Goal: Task Accomplishment & Management: Complete application form

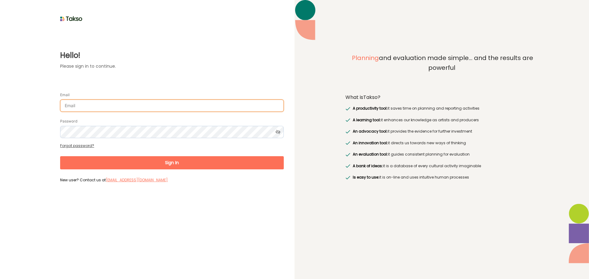
type input "[EMAIL_ADDRESS][DOMAIN_NAME]"
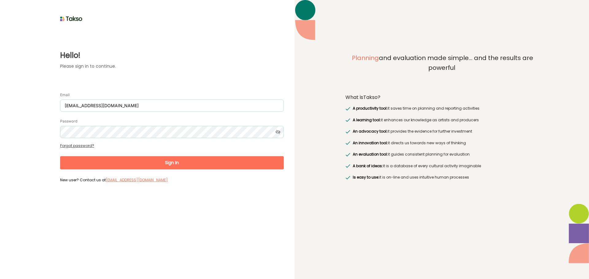
click at [227, 166] on button "Sign In" at bounding box center [171, 162] width 223 height 13
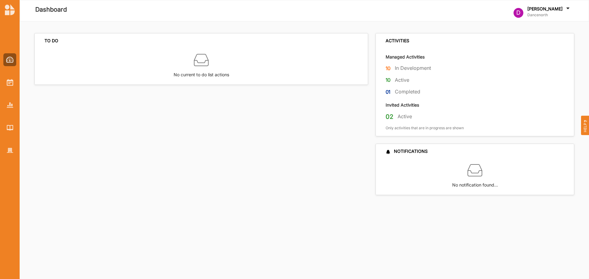
click at [245, 181] on div "TO DO No current to do list actions" at bounding box center [202, 114] width 337 height 162
click at [9, 84] on img at bounding box center [10, 82] width 6 height 7
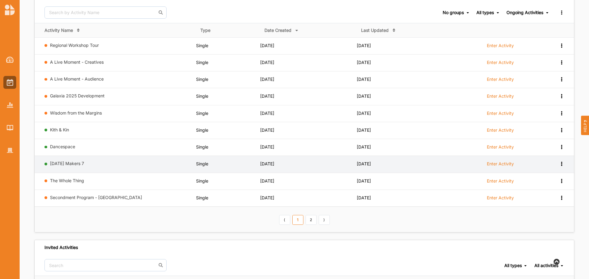
scroll to position [61, 0]
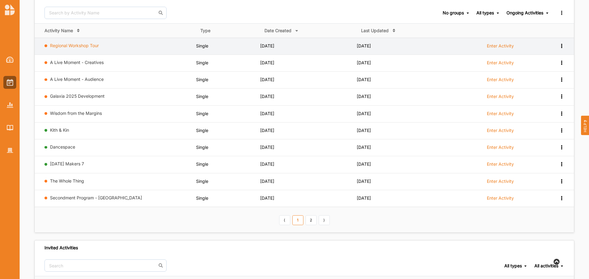
click at [90, 43] on link "Regional Workshop Tour" at bounding box center [74, 45] width 49 height 5
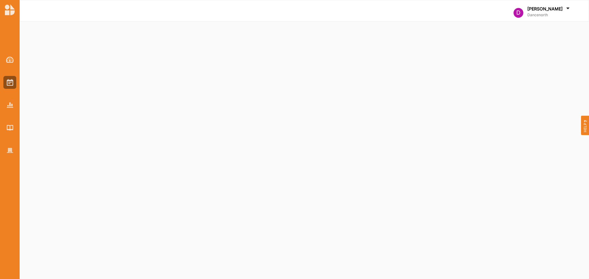
select select "2"
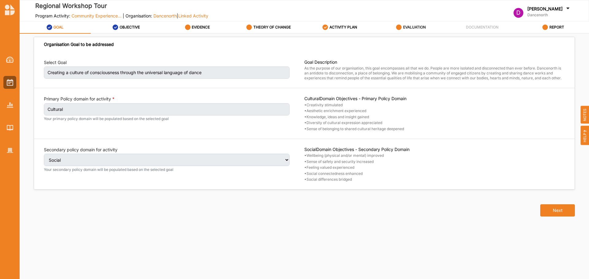
click at [415, 24] on div "EVALUATION" at bounding box center [411, 27] width 30 height 11
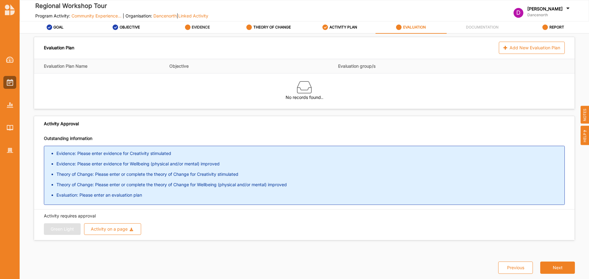
click at [203, 26] on label "EVIDENCE" at bounding box center [201, 27] width 18 height 5
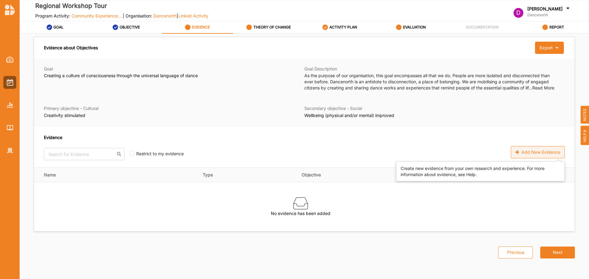
click at [528, 150] on div "Add New Evidence" at bounding box center [537, 152] width 54 height 12
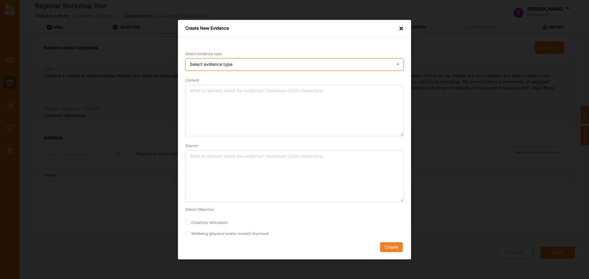
click at [224, 65] on div "Select evidence type" at bounding box center [211, 64] width 43 height 4
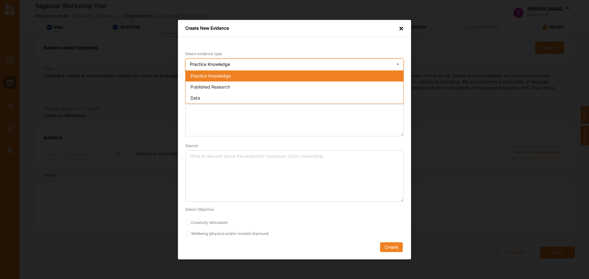
click at [228, 77] on span "Practice Knowledge" at bounding box center [210, 75] width 40 height 5
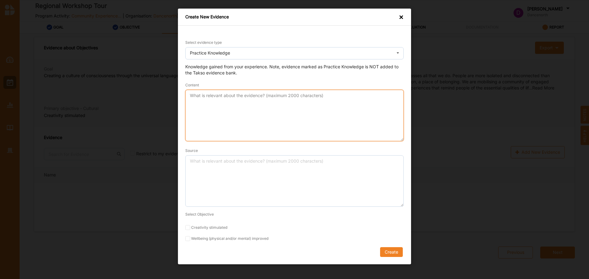
click at [256, 118] on textarea "Content" at bounding box center [294, 115] width 218 height 51
type textarea "Engaging in workshops that are new and different to the every day stimulates st…"
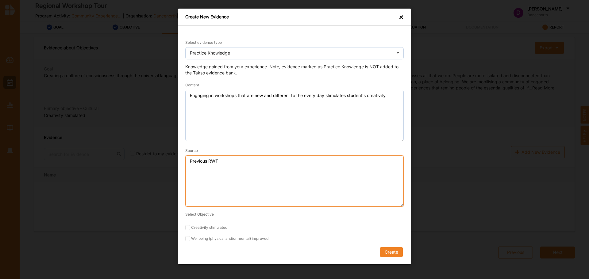
type textarea "Previous RWT"
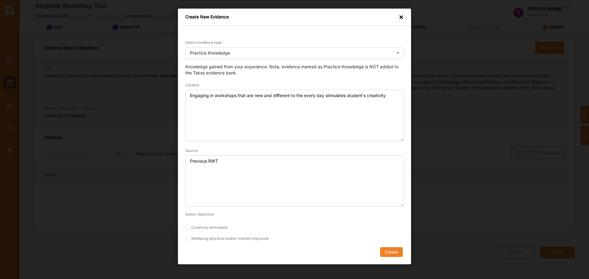
click at [208, 223] on form "Select evidence type Practice Knowledge Practice Knowledge Published Research D…" at bounding box center [294, 148] width 218 height 218
click at [197, 230] on label "Creativity stimulated" at bounding box center [294, 227] width 218 height 5
click at [190, 230] on input "Creativity stimulated" at bounding box center [187, 227] width 5 height 5
checkbox input "true"
click at [390, 253] on button "Create" at bounding box center [391, 252] width 23 height 10
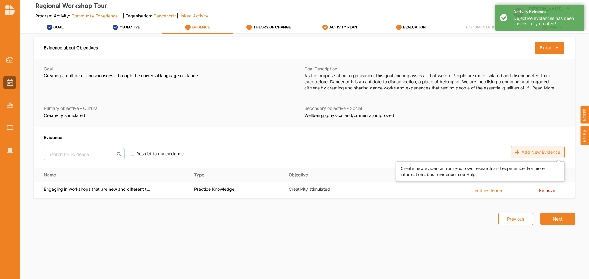
click at [544, 154] on div "Add New Evidence" at bounding box center [537, 152] width 54 height 12
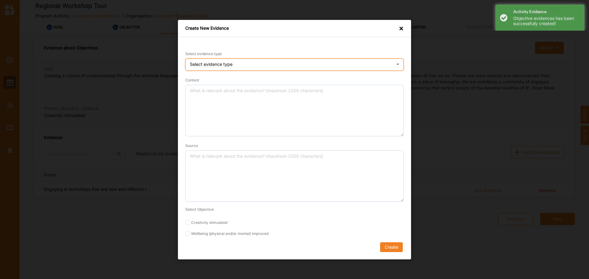
click at [295, 63] on div "Select evidence type Practice Knowledge Published Research Data" at bounding box center [294, 65] width 218 height 12
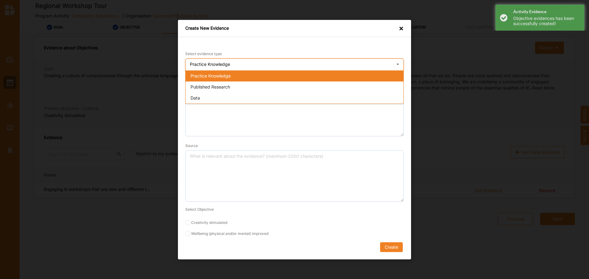
click at [235, 75] on div "Practice Knowledge" at bounding box center [294, 75] width 218 height 11
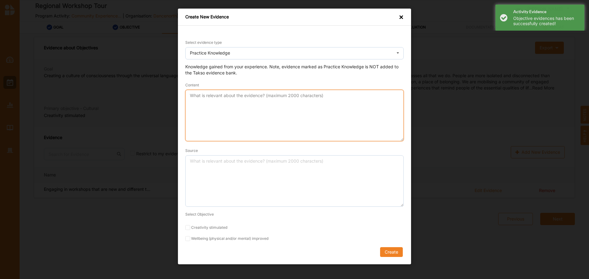
click at [224, 96] on textarea "Content" at bounding box center [294, 115] width 218 height 51
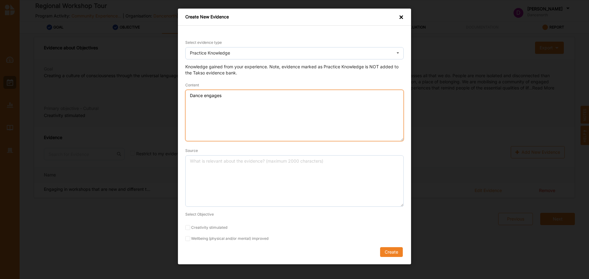
type textarea "Dance engages"
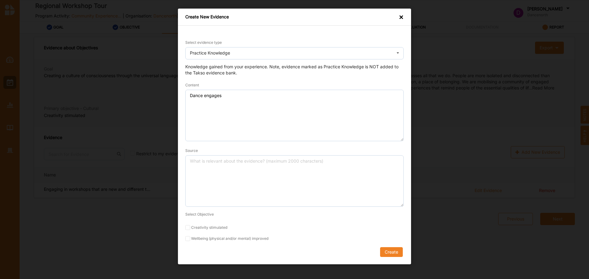
click at [221, 236] on form "Select evidence type Practice Knowledge Practice Knowledge Published Research D…" at bounding box center [294, 148] width 218 height 218
click at [206, 239] on label "Wellbeing (physical and/or mental) improved" at bounding box center [294, 238] width 218 height 5
click at [190, 239] on input "Wellbeing (physical and/or mental) improved" at bounding box center [187, 238] width 5 height 5
checkbox input "true"
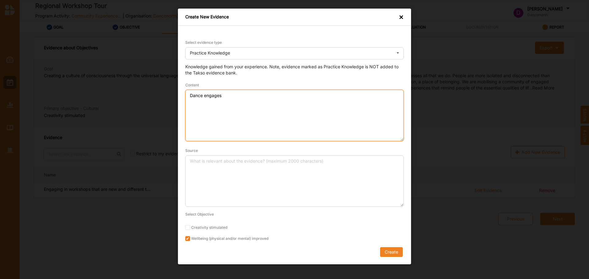
click at [294, 104] on textarea "Dance engages" at bounding box center [294, 115] width 218 height 51
type textarea "Dance engages and improves physical, emotional, mental, and social wellbeing"
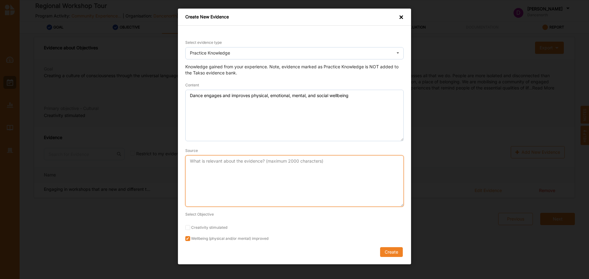
click at [302, 185] on textarea "Source" at bounding box center [294, 180] width 218 height 51
type textarea "Previous RWT"
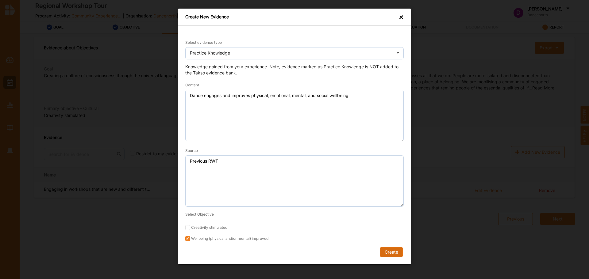
click at [396, 255] on button "Create" at bounding box center [391, 252] width 23 height 10
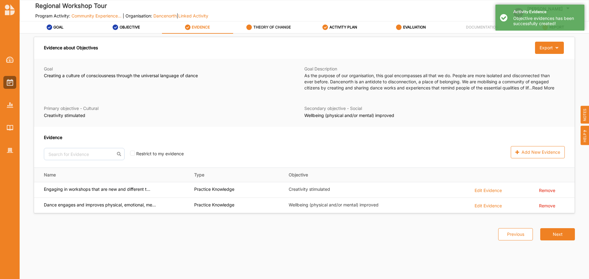
click at [259, 24] on div "THEORY OF CHANGE" at bounding box center [268, 27] width 44 height 11
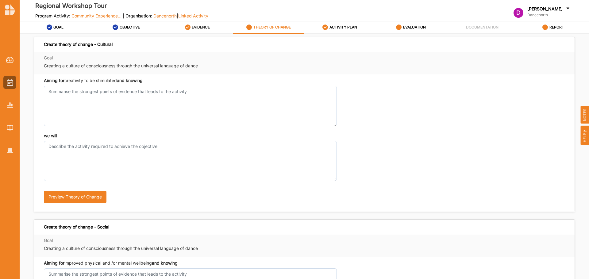
click at [204, 29] on label "EVIDENCE" at bounding box center [201, 27] width 18 height 5
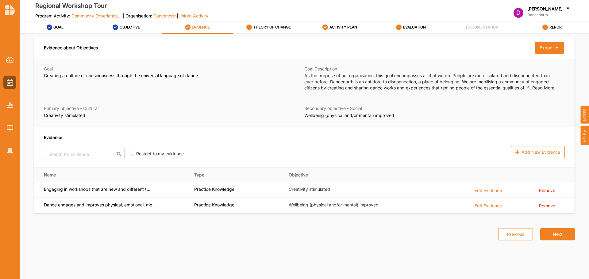
click at [281, 29] on label "THEORY OF CHANGE" at bounding box center [271, 27] width 37 height 5
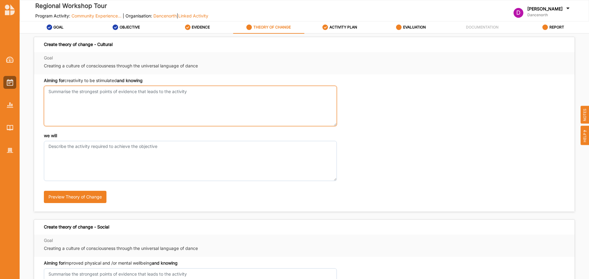
click at [193, 118] on textarea "Aiming for creativity to be stimulated and knowing" at bounding box center [190, 106] width 293 height 40
click at [51, 94] on textarea "new workshops led by professional dancers" at bounding box center [190, 106] width 293 height 40
click at [200, 107] on textarea "that new workshops led by professional dancers" at bounding box center [190, 106] width 293 height 40
click at [68, 93] on textarea "that new workshops led by professional dancers" at bounding box center [190, 106] width 293 height 40
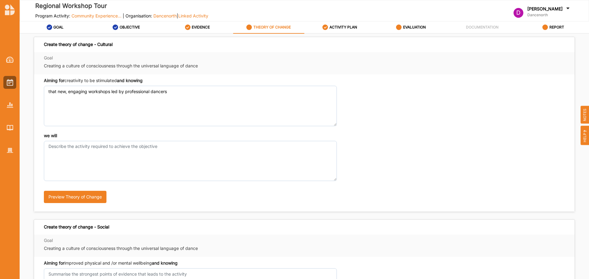
click at [191, 85] on div "Aiming for creativity to be stimulated and knowing that new, engaging workshops…" at bounding box center [190, 102] width 293 height 48
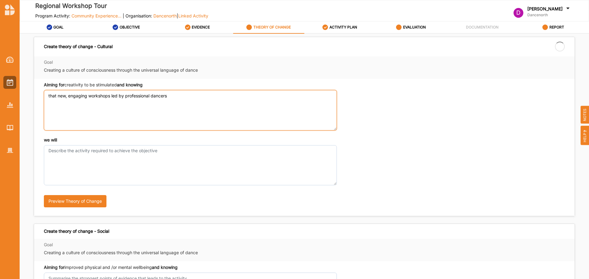
click at [185, 98] on textarea "that new, engaging workshops led by professional dancers" at bounding box center [190, 110] width 293 height 40
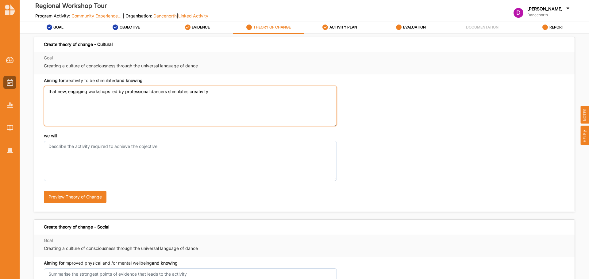
type textarea "that new, engaging workshops led by professional dancers stimulates creativity"
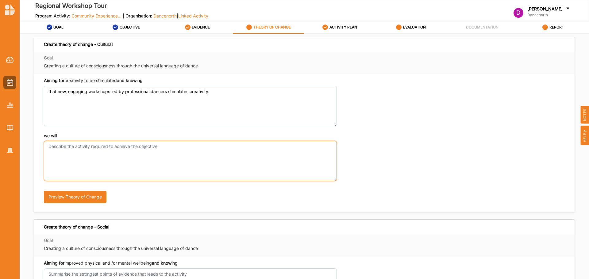
click at [162, 151] on textarea "we will" at bounding box center [190, 161] width 293 height 40
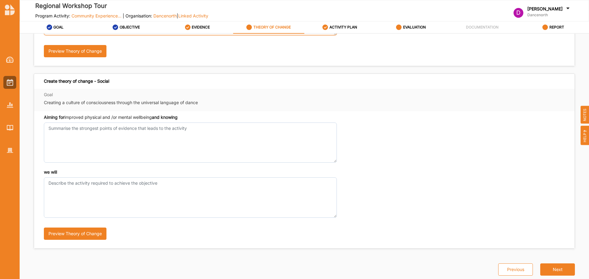
type textarea "provide workshops to people who may not normally engage in dance throughout reg…"
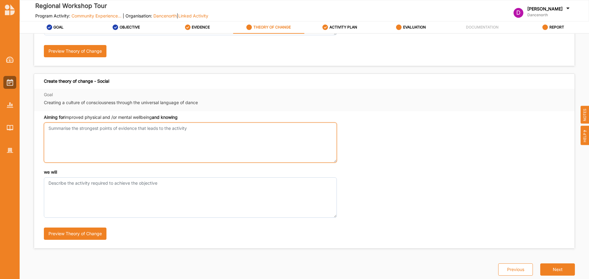
click at [120, 144] on textarea "Aiming for creativity to be stimulated and knowing" at bounding box center [190, 143] width 293 height 40
drag, startPoint x: 84, startPoint y: 128, endPoint x: 108, endPoint y: 128, distance: 24.2
click at [84, 128] on textarea "that dance is unqiely placed to" at bounding box center [190, 143] width 293 height 40
click at [143, 125] on textarea "that dance is uniquely placed to" at bounding box center [190, 143] width 293 height 40
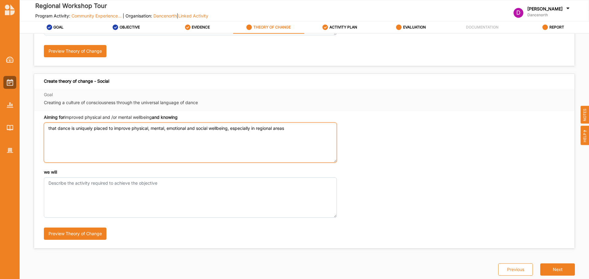
type textarea "that dance is uniquely placed to improve physical, mental, emotional and social…"
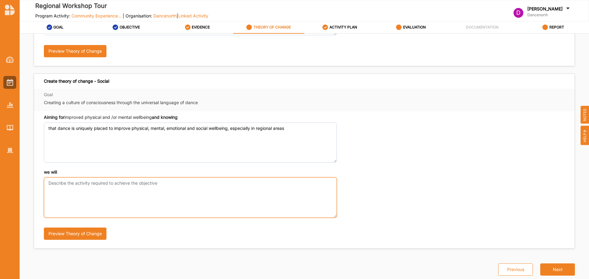
click at [113, 194] on textarea "we will" at bounding box center [190, 197] width 293 height 40
click at [128, 184] on textarea "provide engaging dance workshops for regional [GEOGRAPHIC_DATA]." at bounding box center [190, 197] width 293 height 40
type textarea "provide engaging dance workshops for people in regional [GEOGRAPHIC_DATA]."
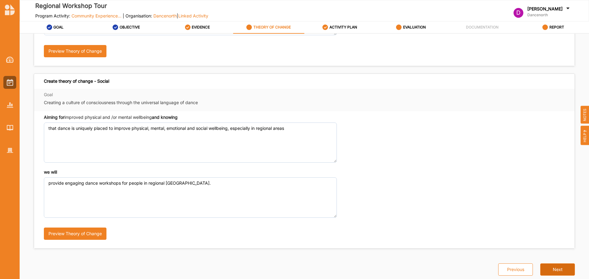
click at [553, 271] on button "Next" at bounding box center [557, 270] width 35 height 12
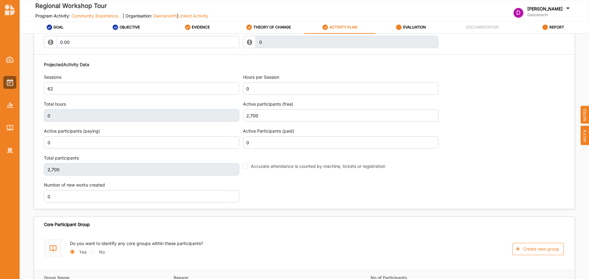
scroll to position [778, 0]
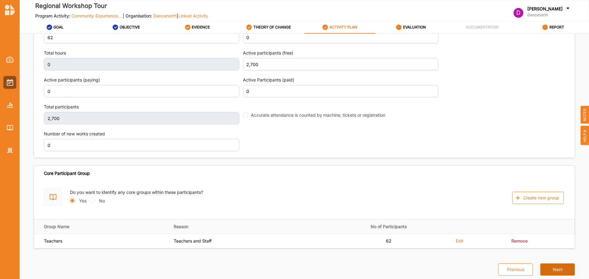
click at [560, 271] on button "Next" at bounding box center [557, 270] width 35 height 12
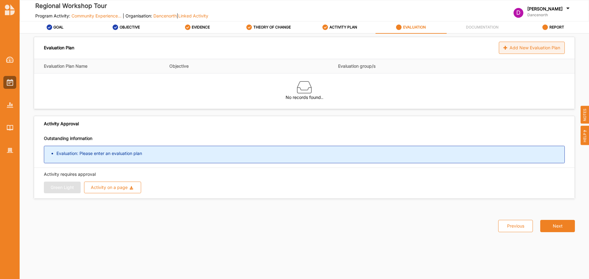
click at [530, 49] on div "Add New Evaluation Plan" at bounding box center [531, 48] width 66 height 12
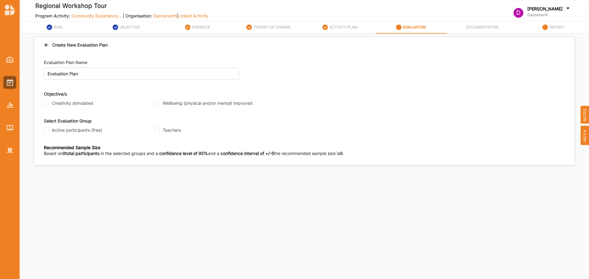
click at [67, 102] on label "Creativity stimulated" at bounding box center [72, 104] width 41 height 6
click at [49, 102] on input "Creativity stimulated" at bounding box center [46, 103] width 5 height 5
checkbox input "true"
click at [189, 103] on label "Wellbeing (physical and/or mental) improved" at bounding box center [207, 104] width 90 height 6
click at [159, 103] on input "Wellbeing (physical and/or mental) improved" at bounding box center [156, 103] width 5 height 5
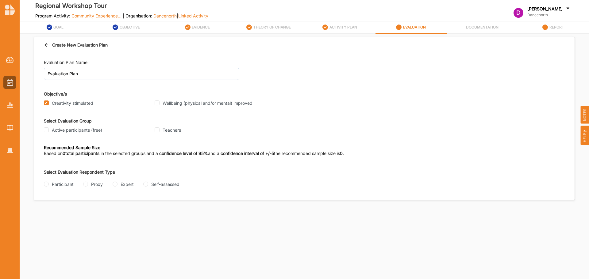
checkbox input "true"
click at [94, 131] on label "Active participants (free)" at bounding box center [77, 131] width 50 height 6
click at [49, 131] on input "Active participants (free)" at bounding box center [46, 130] width 5 height 5
click at [166, 130] on div "Teachers" at bounding box center [207, 131] width 107 height 6
click at [47, 130] on input "Active participants (free)" at bounding box center [46, 130] width 5 height 5
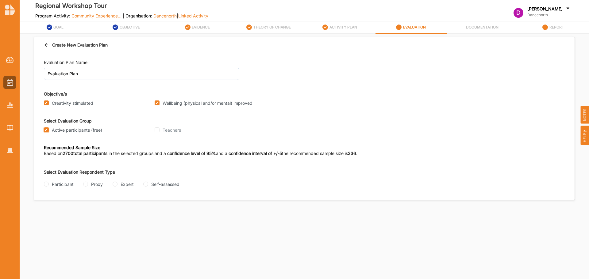
checkbox input "false"
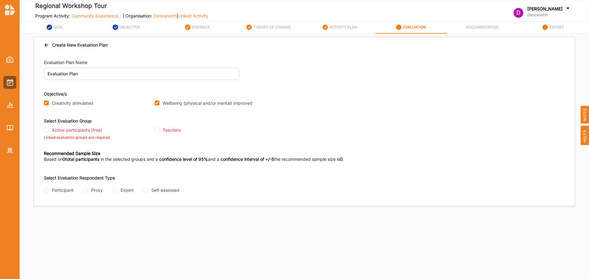
click at [160, 131] on div "Teachers" at bounding box center [207, 131] width 107 height 6
click at [158, 129] on input "Teachers" at bounding box center [156, 130] width 5 height 5
checkbox input "true"
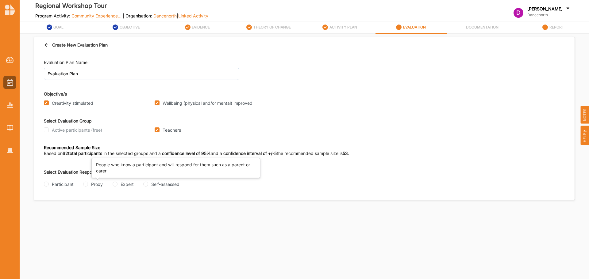
click at [94, 183] on div "Proxy" at bounding box center [97, 184] width 12 height 6
click at [88, 183] on input "Proxy" at bounding box center [85, 184] width 5 height 5
radio input "true"
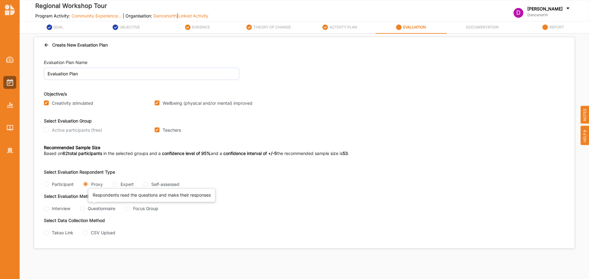
click at [93, 208] on div "Questionnaire" at bounding box center [102, 208] width 28 height 6
click at [85, 208] on input "Questionnaire" at bounding box center [82, 208] width 5 height 5
radio input "true"
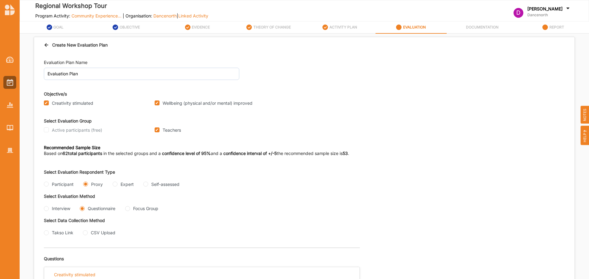
scroll to position [49, 0]
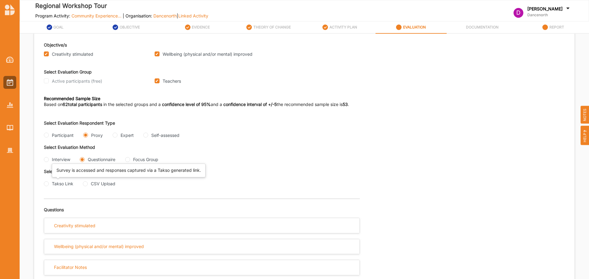
click at [61, 185] on div "Takso Link" at bounding box center [62, 184] width 21 height 6
click at [49, 185] on input "Takso Link" at bounding box center [46, 183] width 5 height 5
radio input "true"
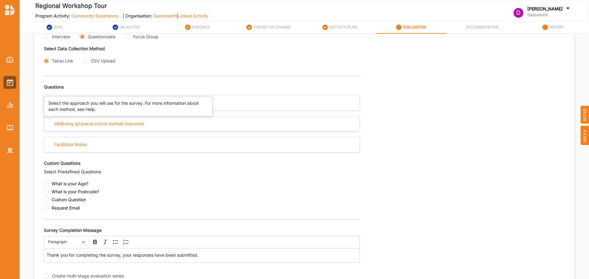
scroll to position [193, 0]
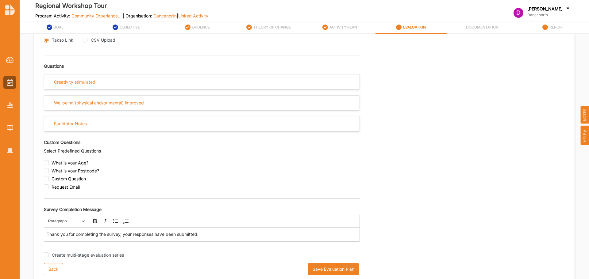
click at [337, 265] on button "Save Evaluation Plan" at bounding box center [333, 269] width 51 height 12
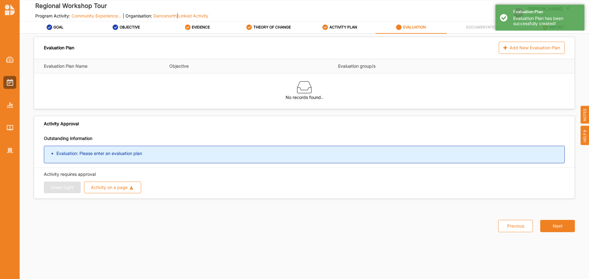
scroll to position [0, 0]
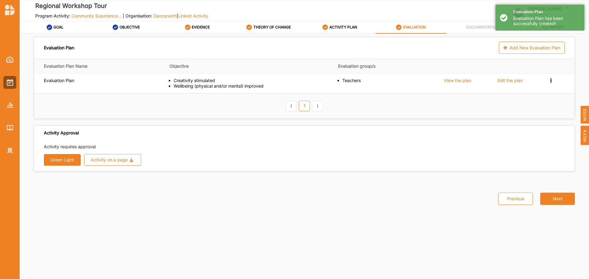
click at [55, 161] on button "Green Light" at bounding box center [62, 160] width 37 height 12
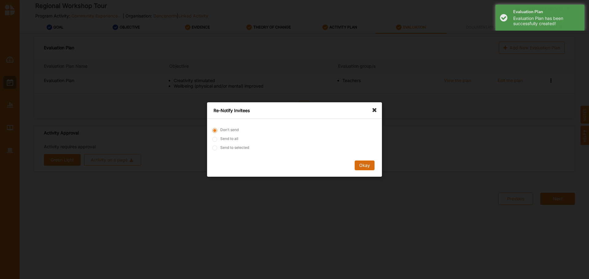
click at [366, 164] on button "Okay" at bounding box center [364, 166] width 20 height 10
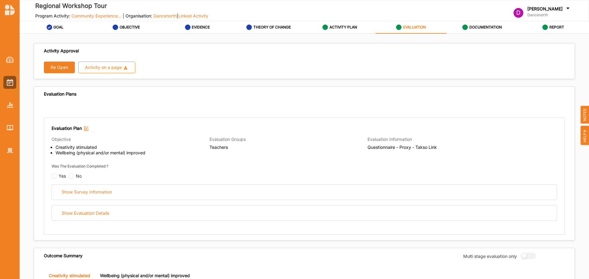
scroll to position [153, 0]
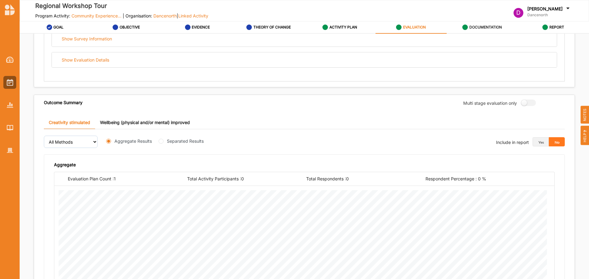
click at [474, 28] on label "DOCUMENTATION" at bounding box center [485, 27] width 32 height 5
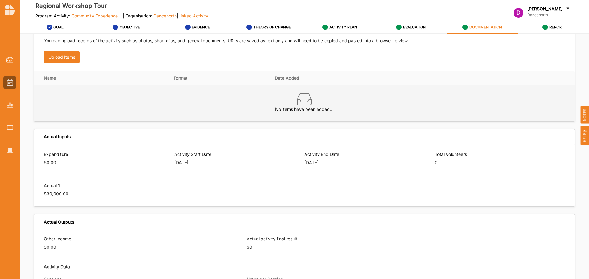
scroll to position [92, 0]
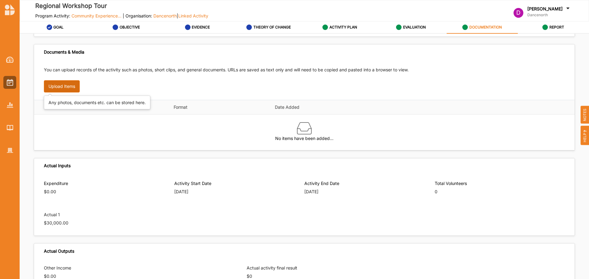
click at [74, 89] on button "Upload Items" at bounding box center [62, 86] width 36 height 12
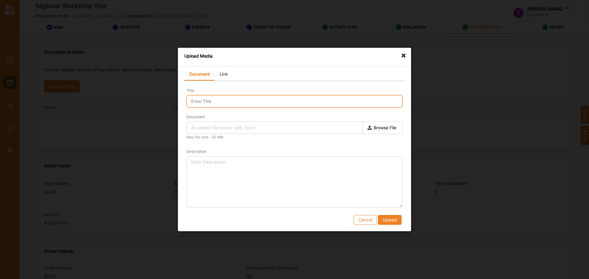
click at [272, 100] on input "Title" at bounding box center [294, 101] width 216 height 12
type input "Feedback"
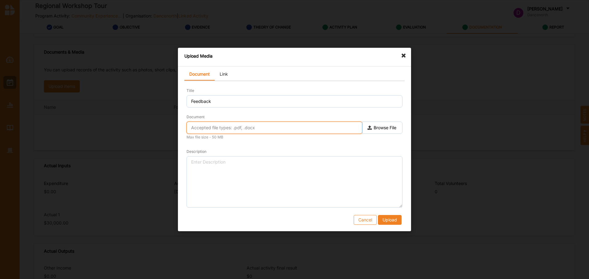
click at [320, 129] on input "text" at bounding box center [274, 128] width 176 height 12
click at [396, 128] on label "Browse File" at bounding box center [382, 128] width 40 height 12
click at [0, 0] on input "Document" at bounding box center [0, 0] width 0 height 0
click at [386, 126] on label "Browse File" at bounding box center [382, 128] width 40 height 12
click at [0, 0] on input "Document" at bounding box center [0, 0] width 0 height 0
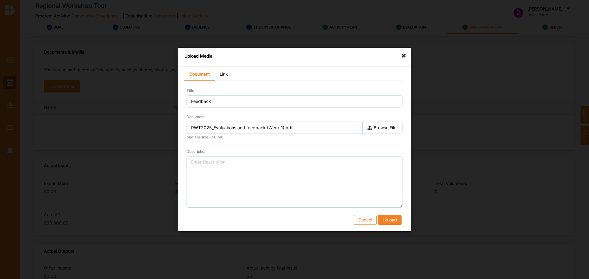
type input "2025 RWT Feedback.docx"
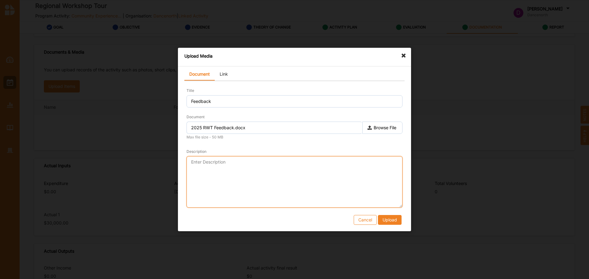
click at [277, 192] on textarea "Description" at bounding box center [294, 181] width 216 height 51
type textarea "RWT Feedback from Students and Teachers"
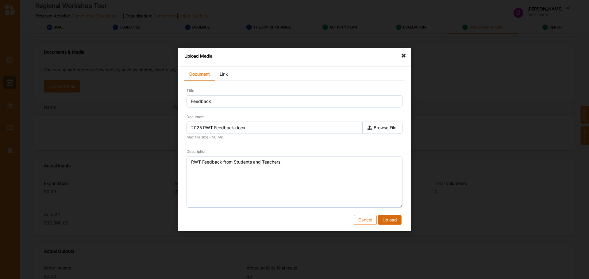
click at [388, 221] on button "Upload" at bounding box center [390, 220] width 24 height 10
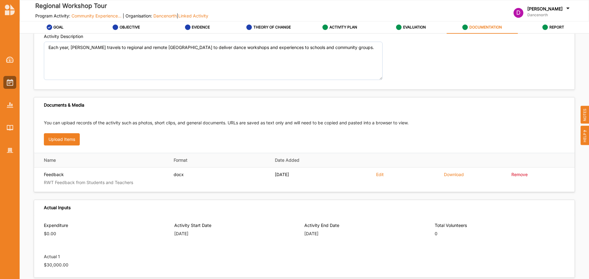
scroll to position [0, 0]
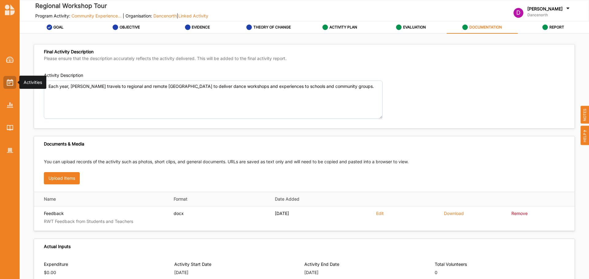
click at [5, 81] on div at bounding box center [9, 82] width 13 height 13
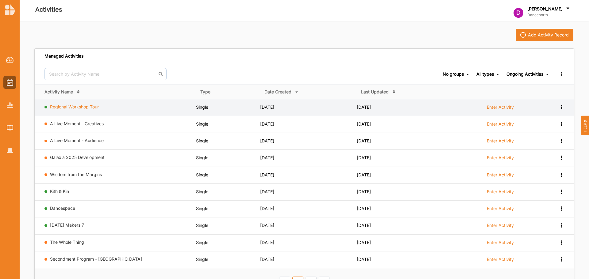
drag, startPoint x: 87, startPoint y: 107, endPoint x: 443, endPoint y: 97, distance: 356.0
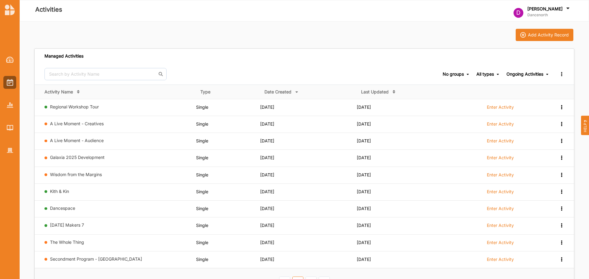
click at [87, 107] on link "Regional Workshop Tour" at bounding box center [74, 106] width 49 height 5
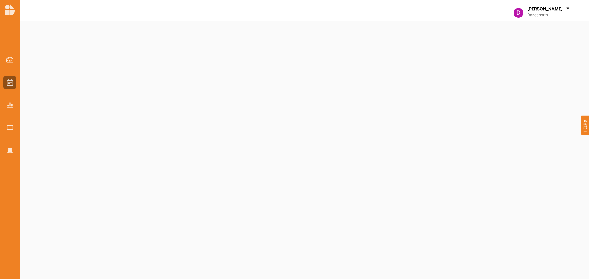
select select "2"
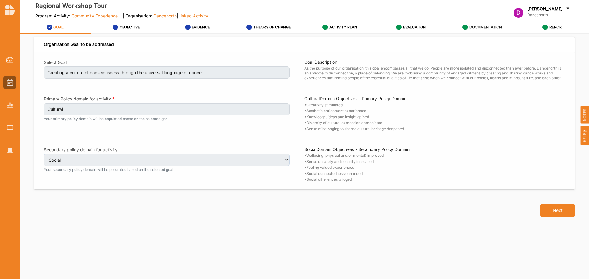
click at [470, 24] on div "DOCUMENTATION" at bounding box center [482, 27] width 40 height 11
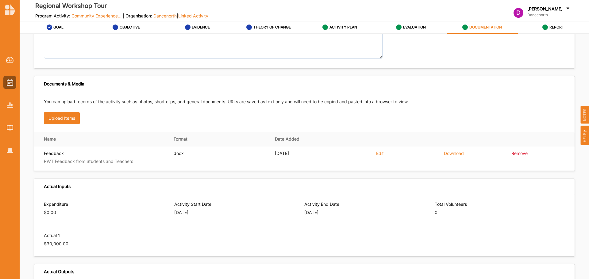
scroll to position [61, 0]
click at [60, 117] on button "Upload Items" at bounding box center [62, 117] width 36 height 12
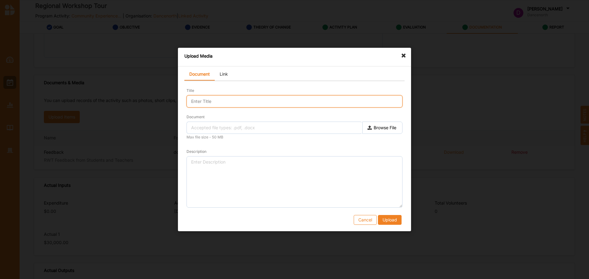
click at [297, 102] on input "Title" at bounding box center [294, 101] width 216 height 12
type input "Stats"
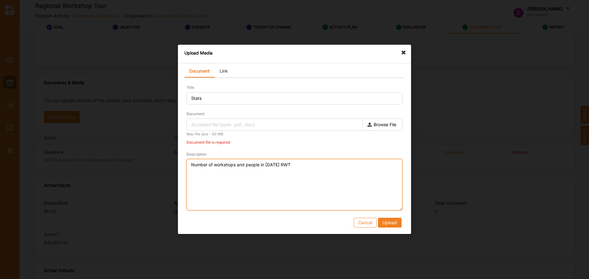
type textarea "Number of workshops and people in [DATE] RWT"
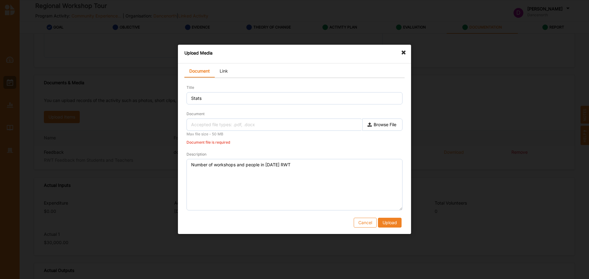
click at [384, 127] on label "Browse File" at bounding box center [382, 125] width 40 height 12
click at [0, 0] on input "Document" at bounding box center [0, 0] width 0 height 0
type input "Stats of participants and workshops for 2025 RWT.pdf"
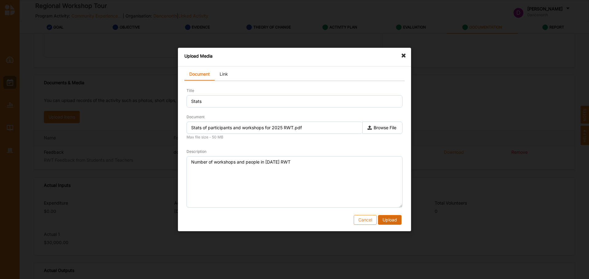
click at [396, 222] on button "Upload" at bounding box center [390, 220] width 24 height 10
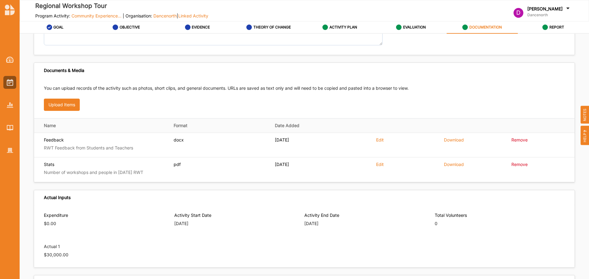
scroll to position [0, 0]
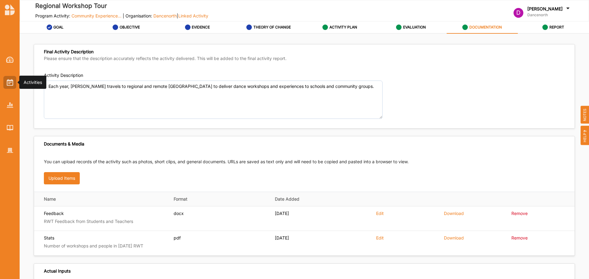
click at [5, 80] on div at bounding box center [9, 82] width 13 height 13
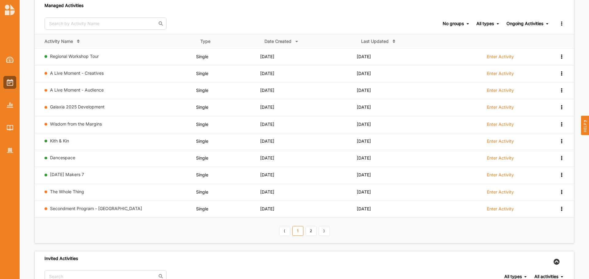
scroll to position [61, 0]
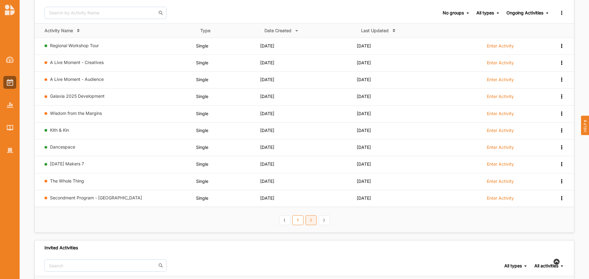
click at [311, 220] on link "2" at bounding box center [310, 220] width 11 height 10
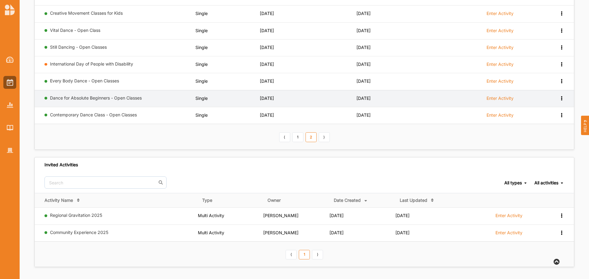
scroll to position [145, 0]
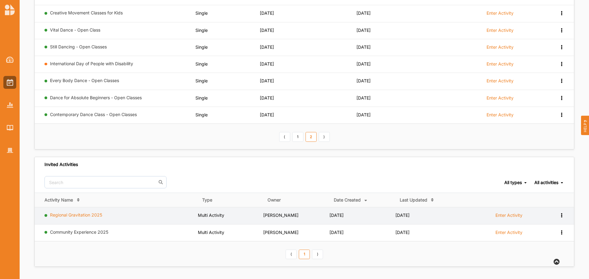
click at [78, 215] on link "Regional Gravitation 2025" at bounding box center [76, 214] width 52 height 5
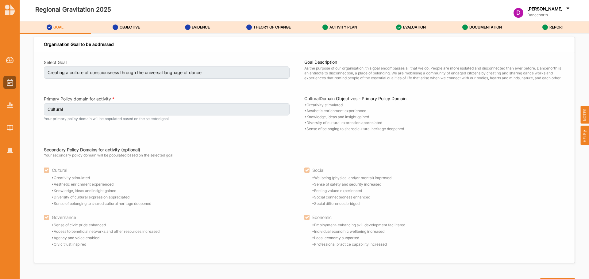
click at [344, 28] on label "ACTIVITY PLAN" at bounding box center [343, 27] width 28 height 5
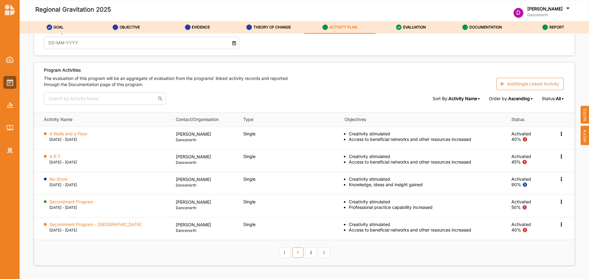
scroll to position [725, 0]
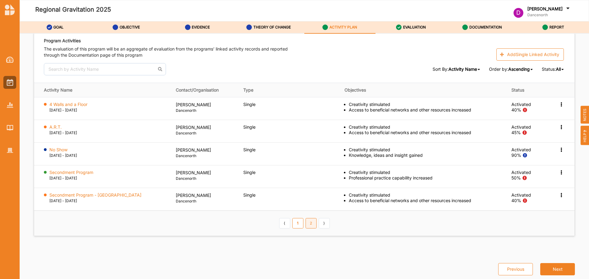
click at [310, 226] on link "2" at bounding box center [310, 223] width 11 height 10
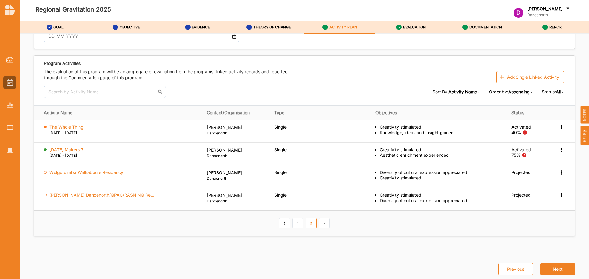
scroll to position [702, 0]
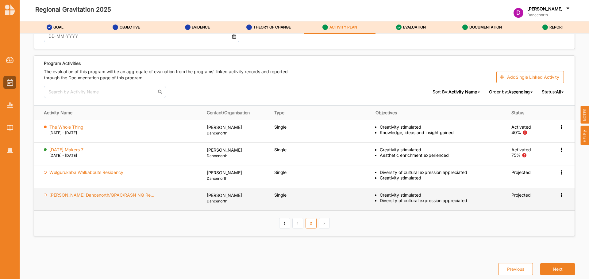
click at [90, 175] on label "[PERSON_NAME] Dancenorth/QPAC/RASN NQ Re..." at bounding box center [86, 173] width 74 height 6
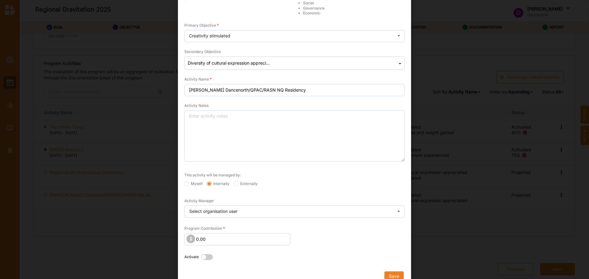
scroll to position [82, 0]
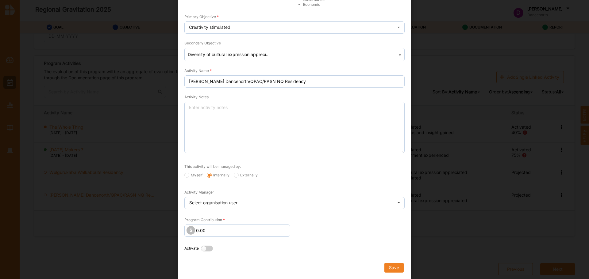
click at [188, 176] on label "Myself" at bounding box center [193, 175] width 18 height 5
click at [188, 176] on input "Myself" at bounding box center [186, 175] width 5 height 5
radio input "true"
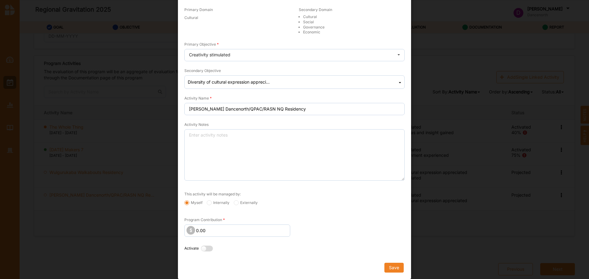
click at [205, 249] on label at bounding box center [208, 249] width 15 height 6
radio input "true"
click at [364, 123] on div "Activity Notes" at bounding box center [294, 150] width 220 height 59
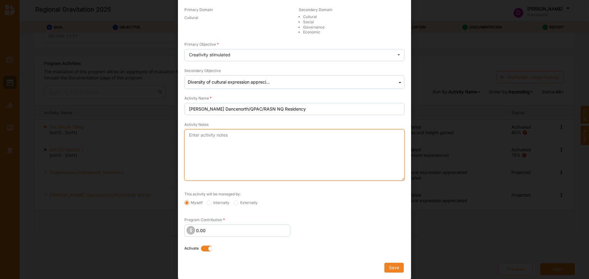
click at [265, 155] on textarea "Activity Notes" at bounding box center [294, 154] width 220 height 51
paste textarea "Since [DATE], [PERSON_NAME] has enjoyed regular visits from [PERSON_NAME] that …"
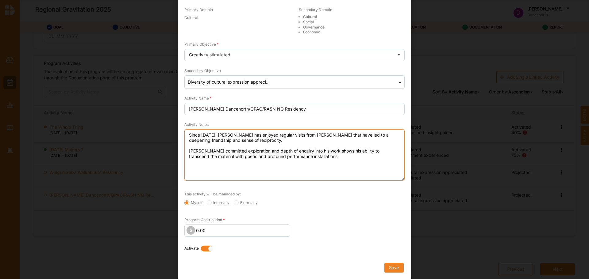
type textarea "Since [DATE], [PERSON_NAME] has enjoyed regular visits from [PERSON_NAME] that …"
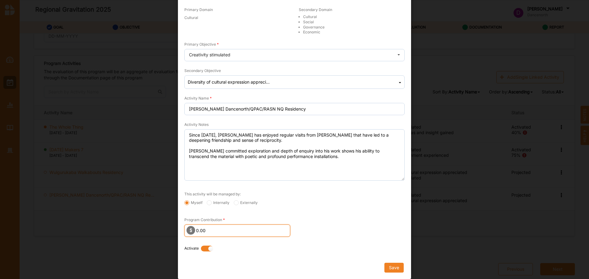
click at [242, 229] on input "0.00" at bounding box center [237, 231] width 106 height 12
type input "0.000"
click at [410, 202] on div "[PERSON_NAME] Dancenorth/QPAC/RASN NQ Residency × Goal Creating a culture of co…" at bounding box center [294, 139] width 589 height 279
click at [390, 266] on button "Save" at bounding box center [393, 268] width 19 height 10
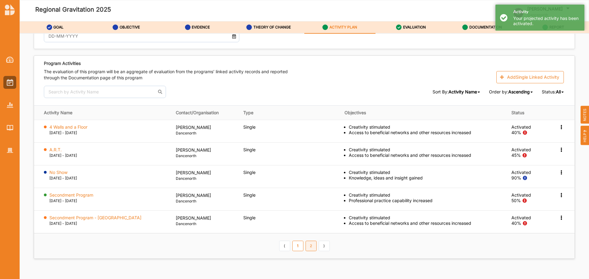
click at [311, 249] on link "2" at bounding box center [310, 246] width 11 height 10
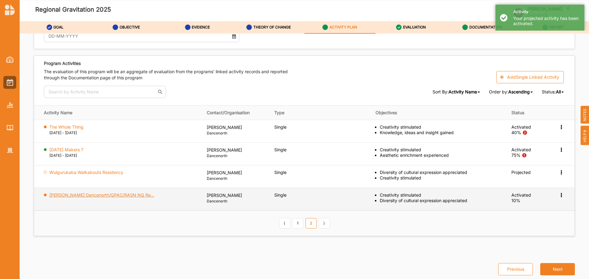
click at [87, 195] on label "[PERSON_NAME] Dancenorth/QPAC/RASN NQ Re..." at bounding box center [101, 195] width 105 height 6
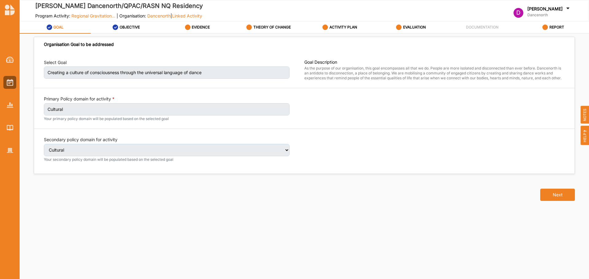
select select "1"
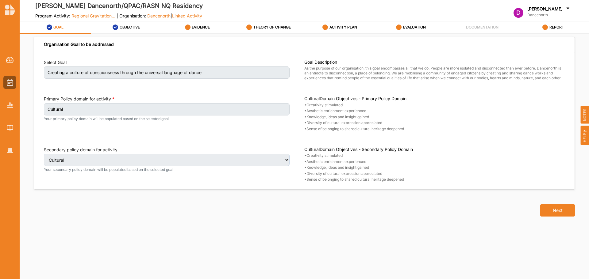
click at [136, 28] on label "OBJECTIVE" at bounding box center [130, 27] width 20 height 5
select select "1"
select select "4"
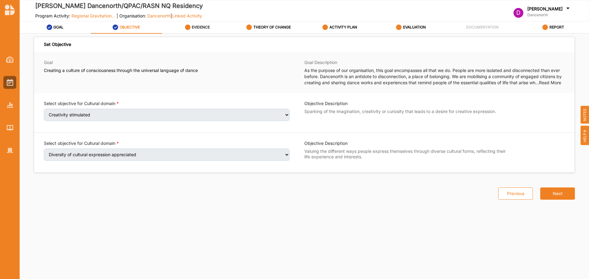
click at [197, 27] on label "EVIDENCE" at bounding box center [201, 27] width 18 height 5
